Goal: Find specific page/section: Find specific page/section

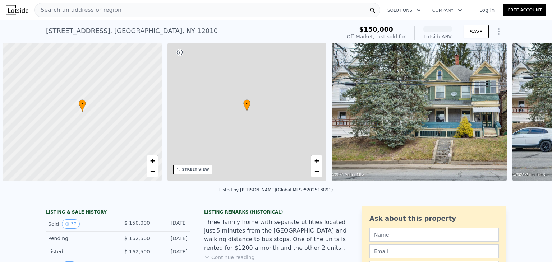
scroll to position [0, 3]
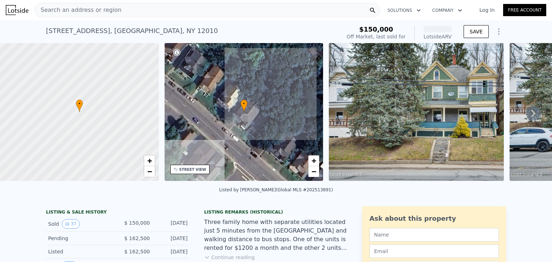
click at [126, 15] on div "Search an address or region" at bounding box center [207, 10] width 346 height 14
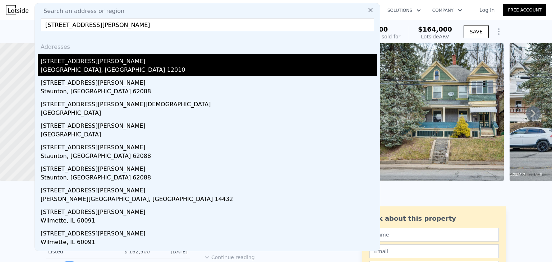
type input "[STREET_ADDRESS][PERSON_NAME]"
click at [80, 61] on div "[STREET_ADDRESS][PERSON_NAME]" at bounding box center [209, 59] width 336 height 11
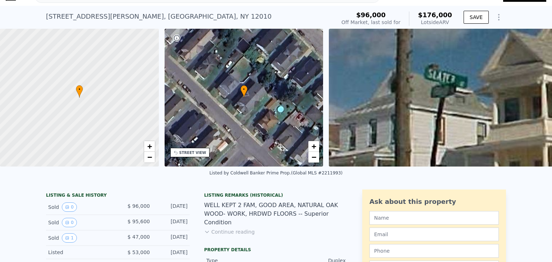
scroll to position [29, 0]
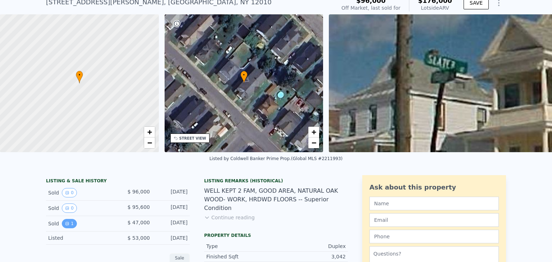
click at [62, 228] on button "1" at bounding box center [69, 223] width 15 height 9
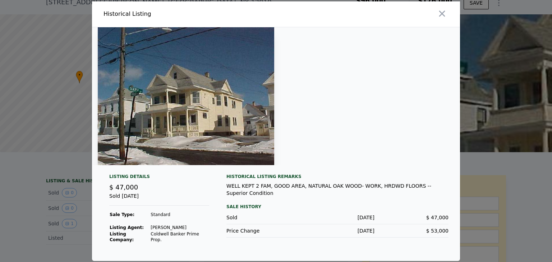
click at [49, 150] on div at bounding box center [276, 131] width 552 height 262
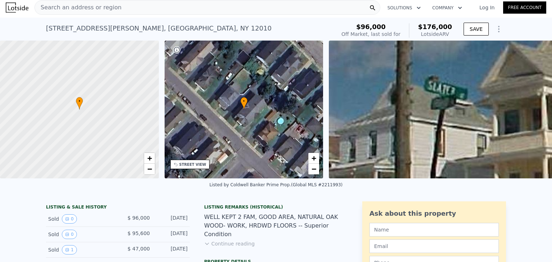
scroll to position [0, 0]
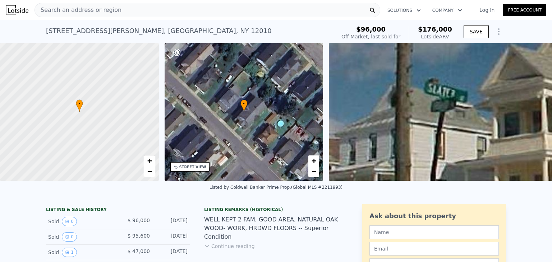
click at [122, 10] on div "Search an address or region" at bounding box center [207, 10] width 346 height 14
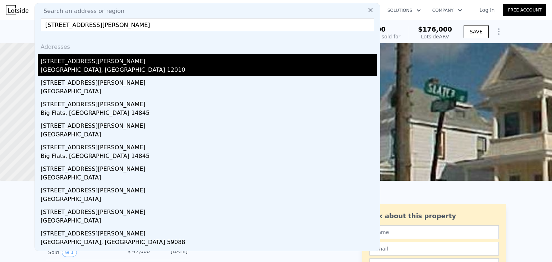
type input "[STREET_ADDRESS][PERSON_NAME]"
click at [111, 62] on div "[STREET_ADDRESS][PERSON_NAME]" at bounding box center [209, 59] width 336 height 11
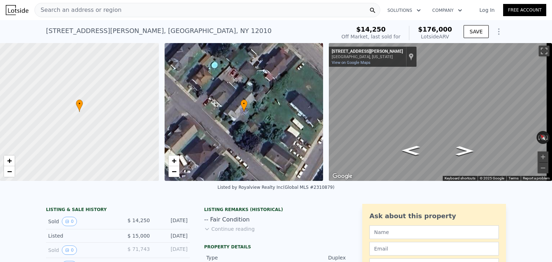
click at [129, 9] on div "Search an address or region" at bounding box center [207, 10] width 346 height 14
